Goal: Ask a question

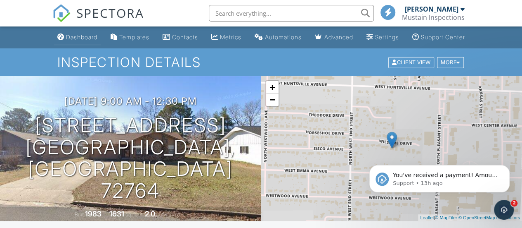
click at [74, 38] on link "Dashboard" at bounding box center [77, 37] width 47 height 15
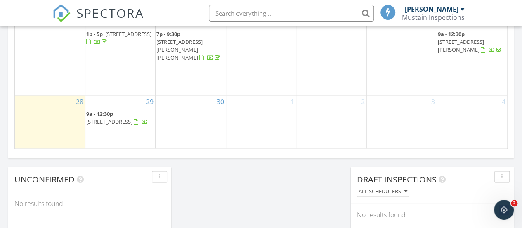
scroll to position [619, 0]
click at [506, 206] on icon "Open Intercom Messenger" at bounding box center [503, 209] width 14 height 14
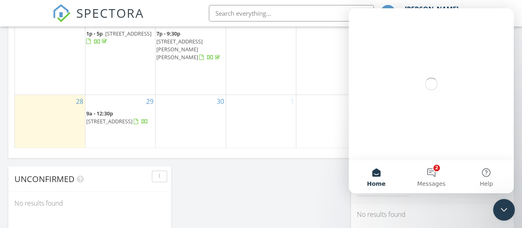
scroll to position [0, 0]
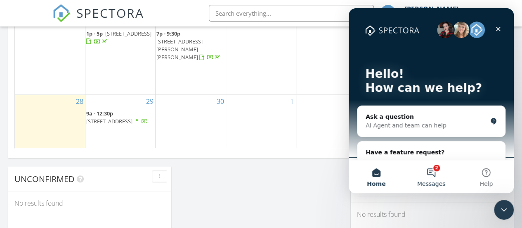
click at [436, 171] on button "2 Messages" at bounding box center [431, 176] width 55 height 33
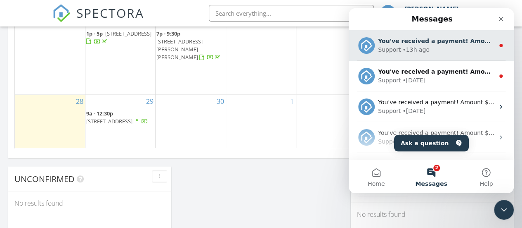
click at [444, 48] on div "Support • 13h ago" at bounding box center [436, 49] width 116 height 9
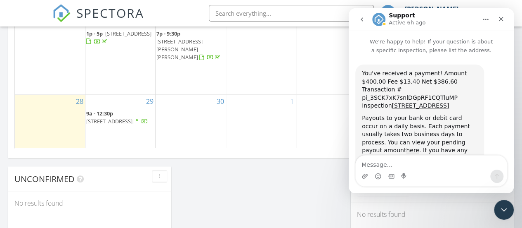
scroll to position [21, 0]
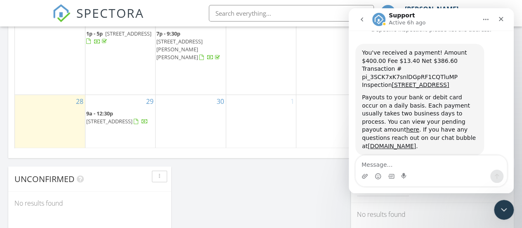
click at [360, 17] on icon "go back" at bounding box center [362, 19] width 7 height 7
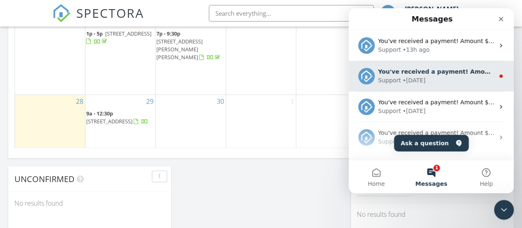
scroll to position [0, 0]
click at [424, 80] on div "Support • 4d ago" at bounding box center [436, 80] width 116 height 9
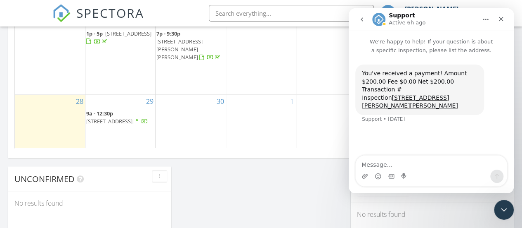
click at [358, 18] on button "go back" at bounding box center [362, 20] width 16 height 16
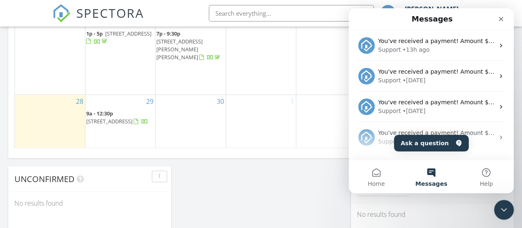
click at [498, 209] on icon "Close Intercom Messenger" at bounding box center [503, 208] width 10 height 10
